Goal: Task Accomplishment & Management: Manage account settings

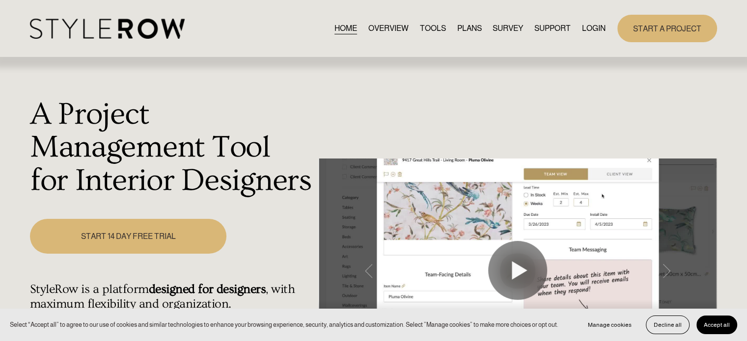
click at [589, 27] on link "LOGIN" at bounding box center [594, 28] width 24 height 13
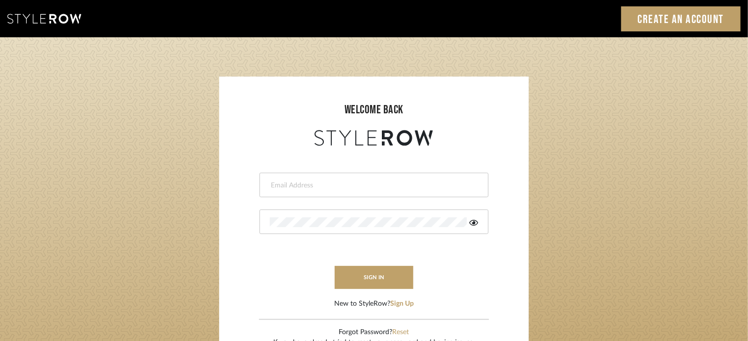
click at [348, 188] on input "email" at bounding box center [373, 186] width 206 height 10
click at [373, 190] on input "acarobrese@yahoo.com" at bounding box center [373, 186] width 206 height 10
type input "acarobrese@gmail.com"
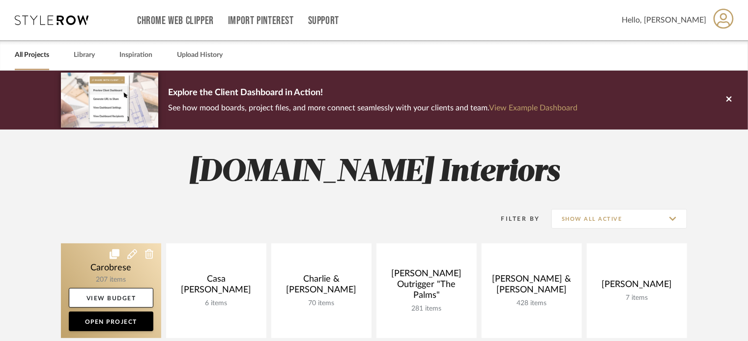
click at [106, 283] on link at bounding box center [111, 291] width 100 height 95
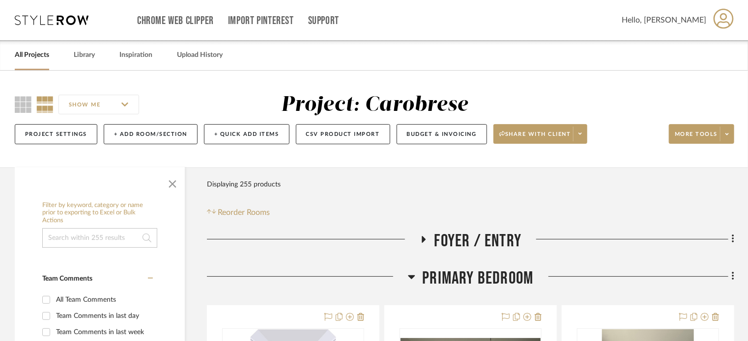
click at [426, 239] on icon at bounding box center [423, 239] width 12 height 7
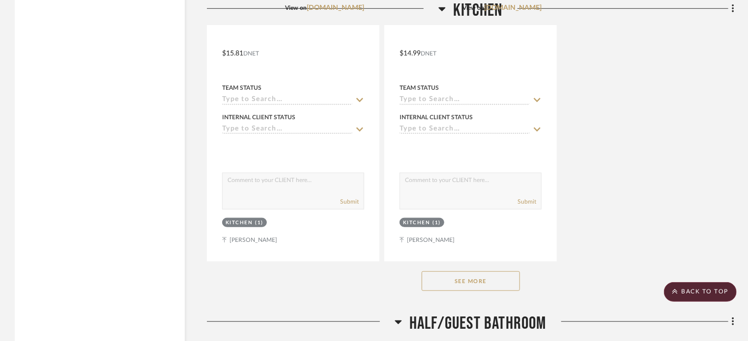
scroll to position [4178, 0]
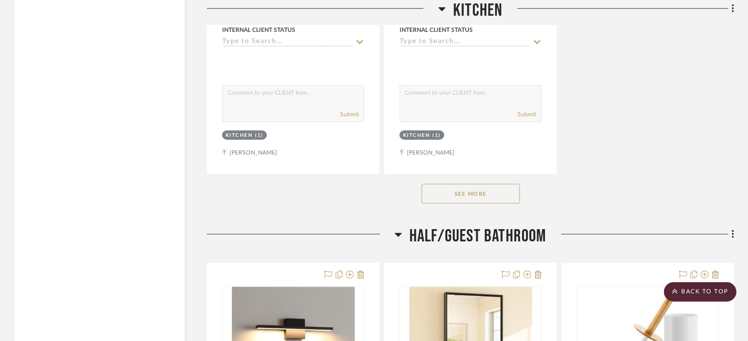
click at [484, 194] on button "See More" at bounding box center [470, 194] width 98 height 20
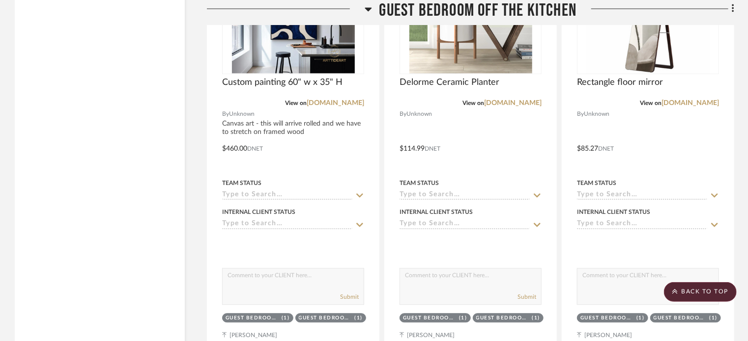
scroll to position [16120, 0]
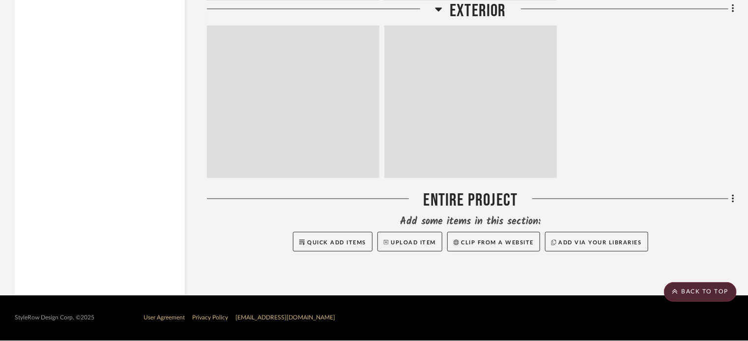
scroll to position [13976, 0]
